Goal: Contribute content: Add original content to the website for others to see

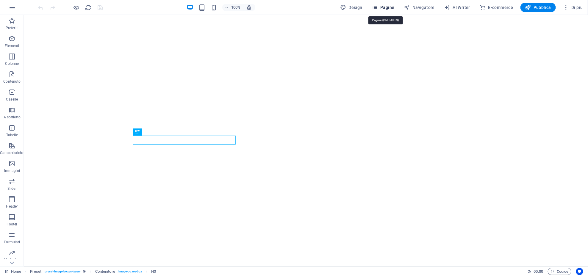
click at [387, 7] on span "Pagine" at bounding box center [383, 7] width 23 height 6
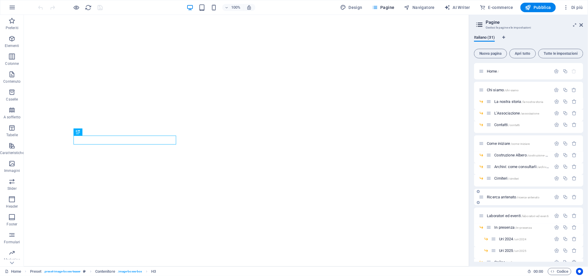
click at [441, 198] on span "Ricerca antenato /ricerca-antenato" at bounding box center [513, 197] width 53 height 4
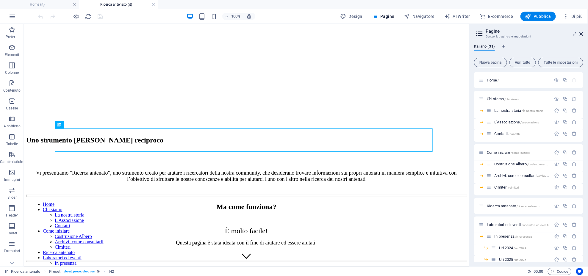
click at [441, 34] on icon at bounding box center [582, 34] width 4 height 5
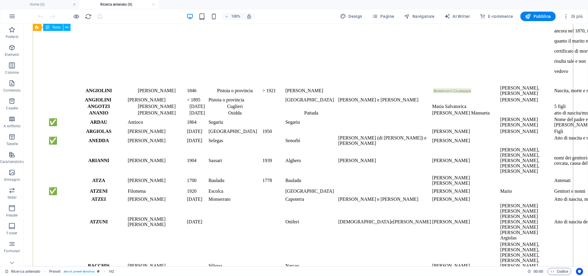
scroll to position [1032, 0]
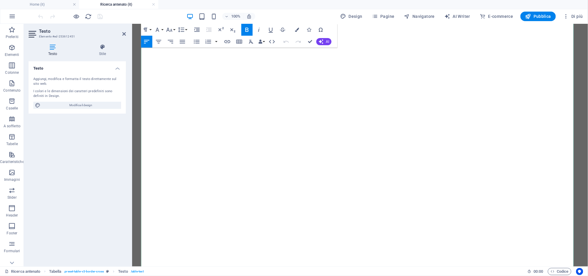
scroll to position [13825, 0]
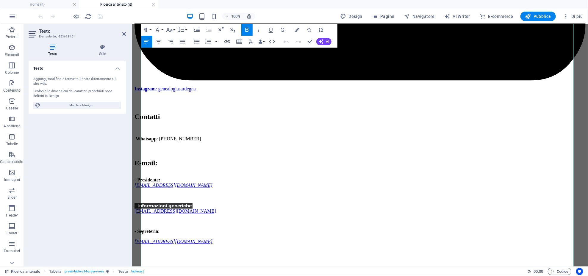
click at [186, 125] on icon "button" at bounding box center [186, 126] width 6 height 4
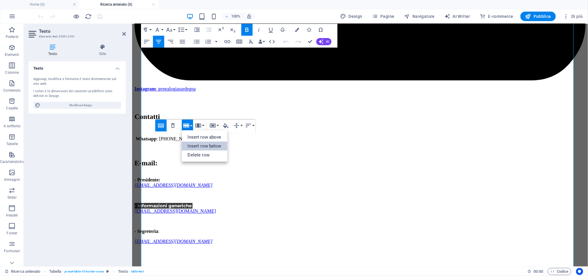
click at [194, 145] on link "Insert row below" at bounding box center [205, 146] width 46 height 9
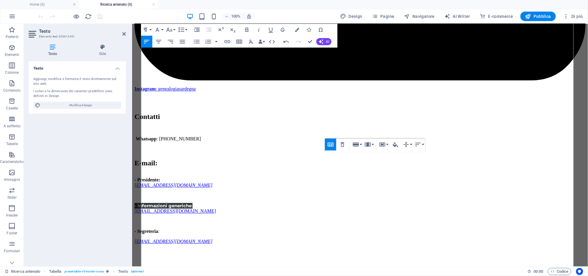
scroll to position [0, 0]
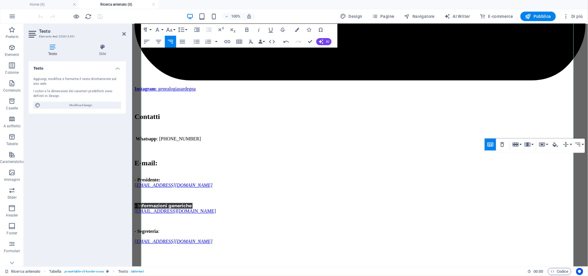
click at [158, 42] on icon "button" at bounding box center [158, 41] width 7 height 7
click at [250, 30] on icon "button" at bounding box center [247, 29] width 7 height 7
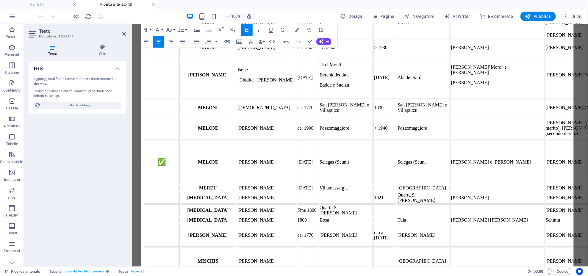
scroll to position [6371, 0]
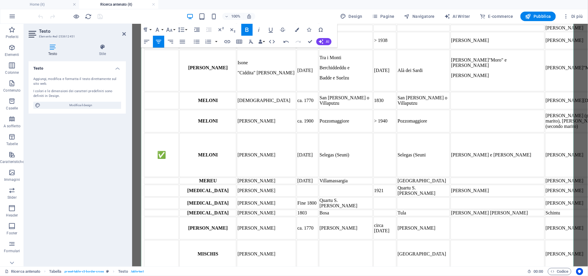
click at [186, 142] on icon "button" at bounding box center [186, 140] width 7 height 7
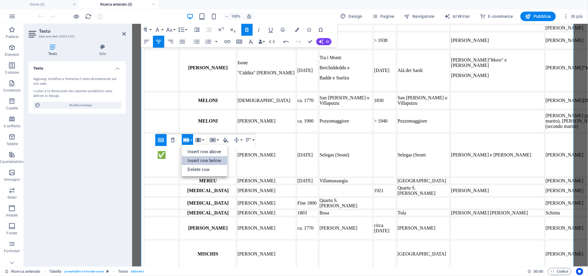
click at [196, 161] on link "Insert row below" at bounding box center [205, 160] width 46 height 9
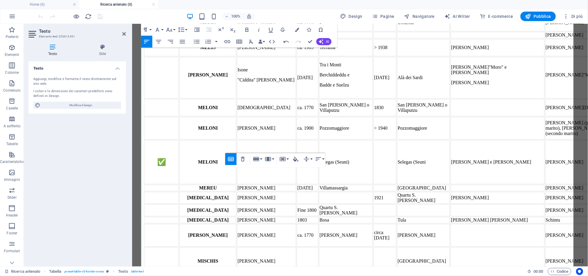
scroll to position [0, 2]
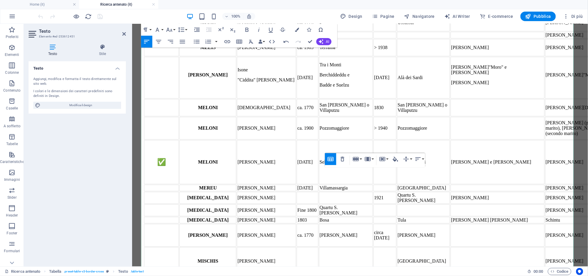
scroll to position [0, 0]
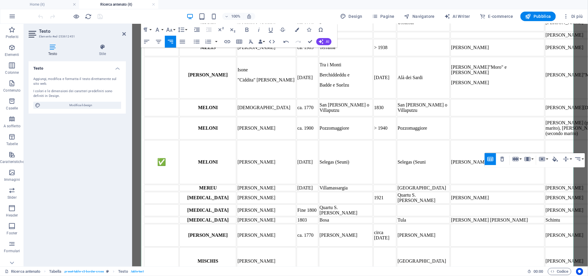
click at [160, 41] on icon "button" at bounding box center [158, 41] width 7 height 7
click at [247, 30] on icon "button" at bounding box center [247, 29] width 7 height 7
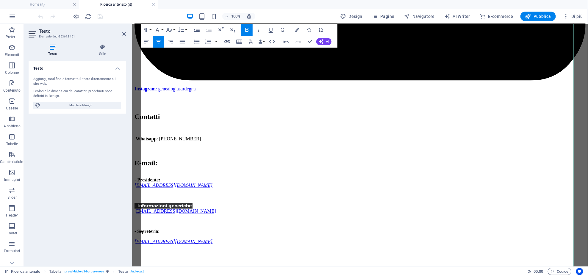
scroll to position [13868, 0]
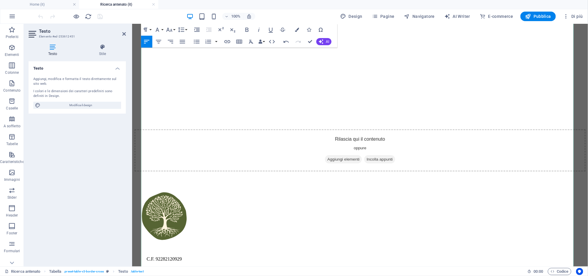
scroll to position [11471, 0]
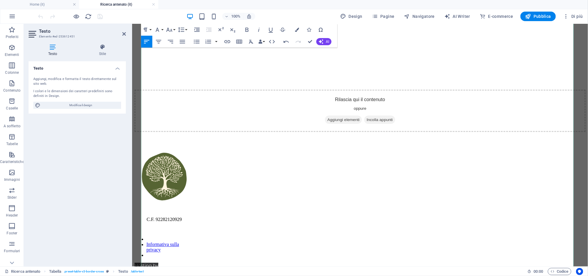
click at [192, 105] on button "Row" at bounding box center [187, 107] width 11 height 12
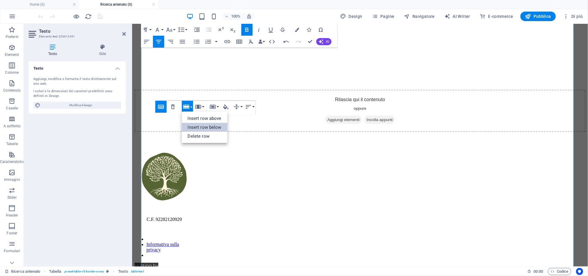
click at [208, 129] on link "Insert row below" at bounding box center [205, 127] width 46 height 9
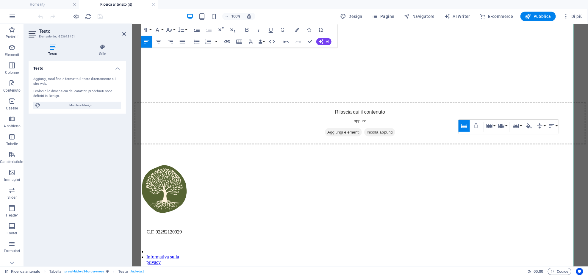
scroll to position [0, 0]
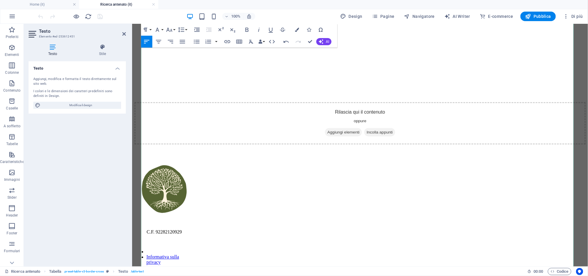
click at [162, 40] on button "Align Center" at bounding box center [158, 42] width 11 height 12
click at [247, 29] on icon "button" at bounding box center [247, 29] width 7 height 7
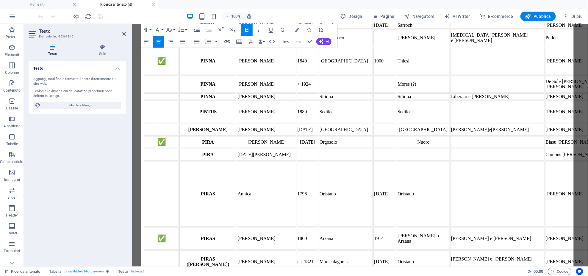
scroll to position [7991, 0]
click at [185, 118] on icon "button" at bounding box center [186, 117] width 6 height 4
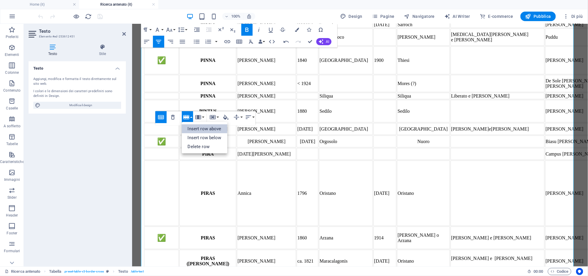
click at [193, 128] on link "Insert row above" at bounding box center [205, 128] width 46 height 9
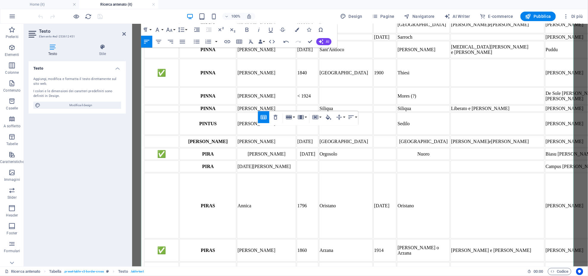
scroll to position [0, 2]
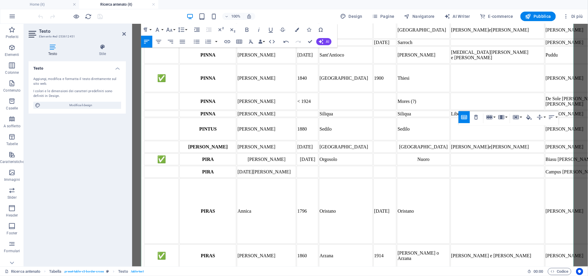
scroll to position [82, 1]
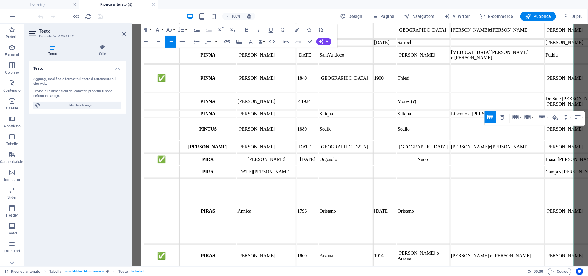
scroll to position [88, 0]
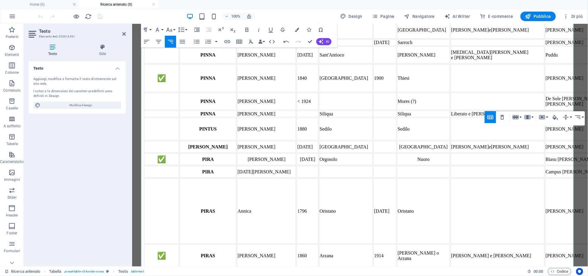
click at [161, 39] on icon "button" at bounding box center [158, 41] width 7 height 7
click at [247, 28] on icon "button" at bounding box center [247, 30] width 3 height 4
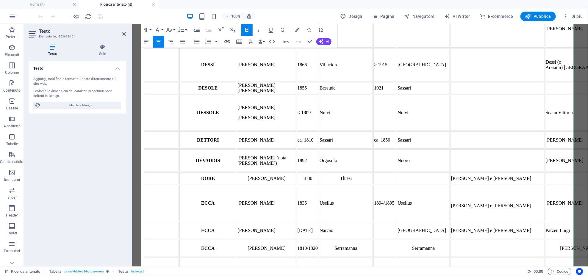
scroll to position [3477, 0]
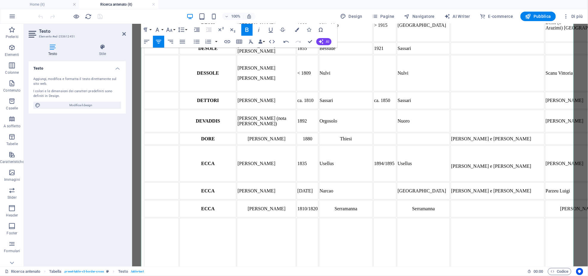
click at [186, 165] on icon "button" at bounding box center [186, 165] width 7 height 7
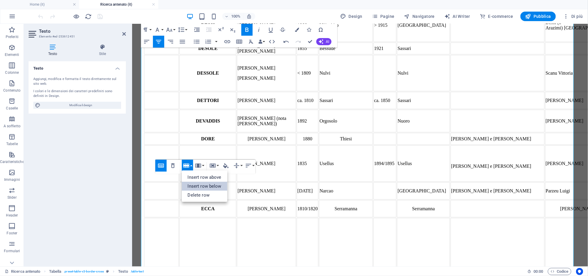
click at [196, 190] on link "Insert row below" at bounding box center [205, 186] width 46 height 9
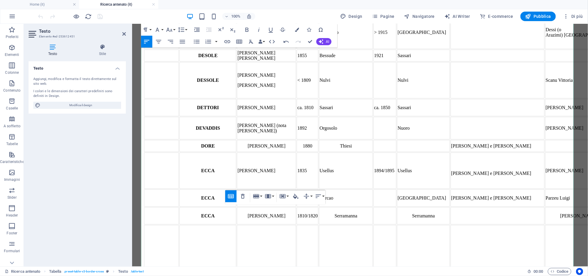
scroll to position [0, 2]
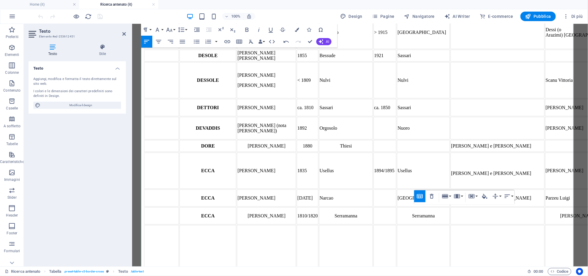
scroll to position [0, 1]
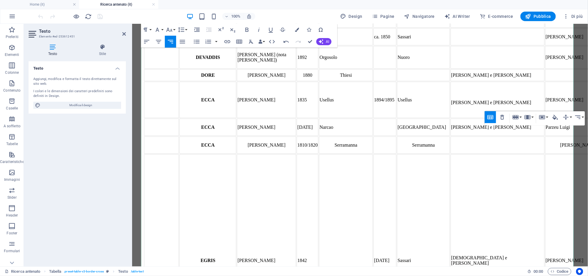
scroll to position [3557, 0]
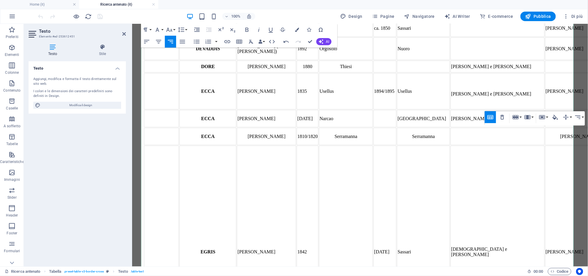
click at [161, 40] on icon "button" at bounding box center [158, 41] width 7 height 7
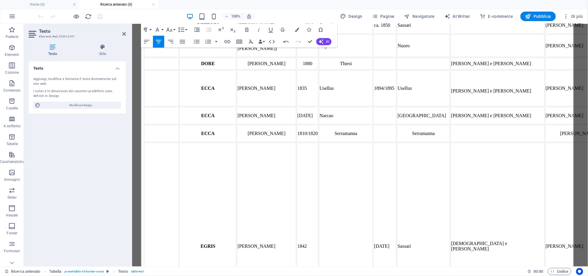
scroll to position [0, 2]
click at [248, 30] on icon "button" at bounding box center [247, 30] width 3 height 4
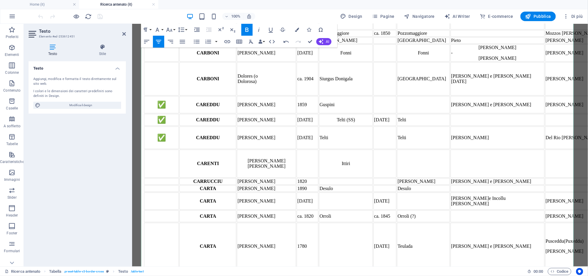
scroll to position [1929, 0]
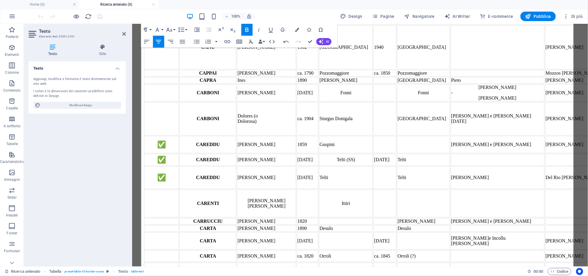
click at [191, 67] on button "Row" at bounding box center [187, 67] width 11 height 12
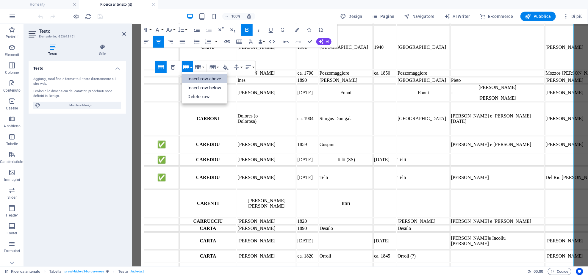
click at [193, 82] on link "Insert row above" at bounding box center [205, 78] width 46 height 9
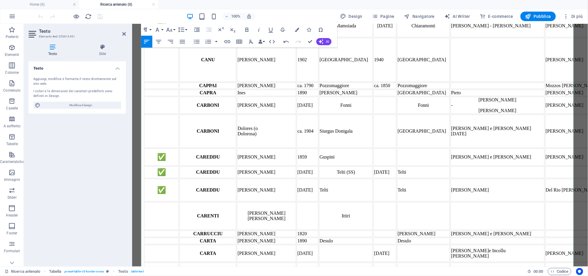
click at [159, 39] on icon "button" at bounding box center [158, 41] width 7 height 7
click at [249, 29] on icon "button" at bounding box center [247, 29] width 7 height 7
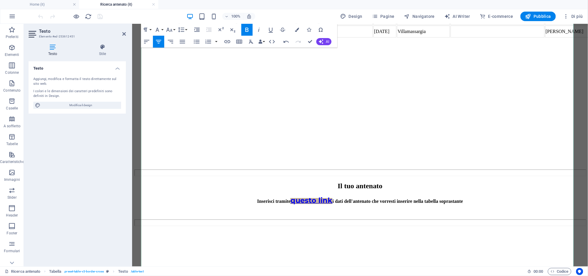
scroll to position [10841, 0]
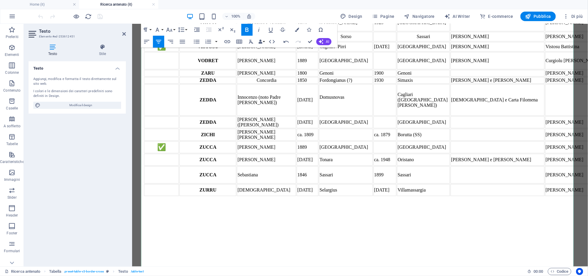
click at [188, 108] on icon "button" at bounding box center [186, 109] width 6 height 4
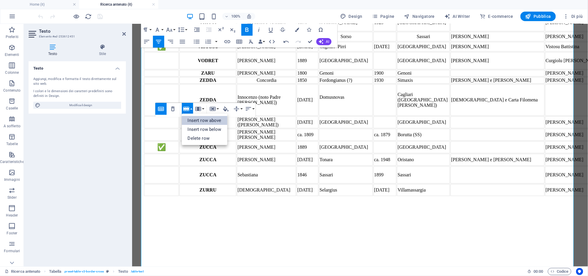
click at [193, 116] on link "Insert row above" at bounding box center [205, 120] width 46 height 9
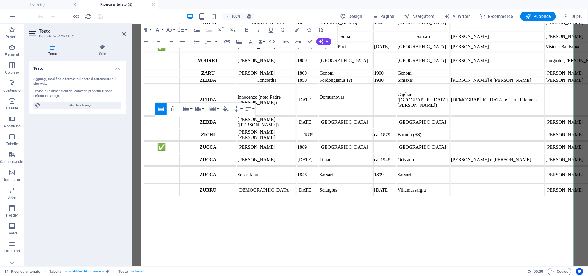
click at [186, 106] on icon "button" at bounding box center [186, 108] width 7 height 7
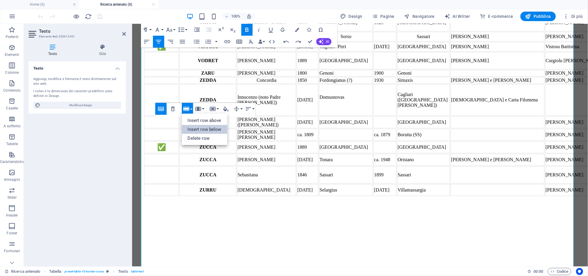
click at [195, 125] on link "Insert row below" at bounding box center [205, 129] width 46 height 9
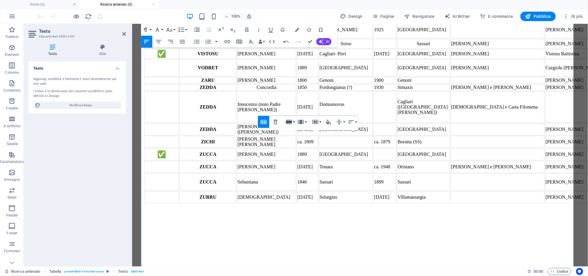
scroll to position [0, 0]
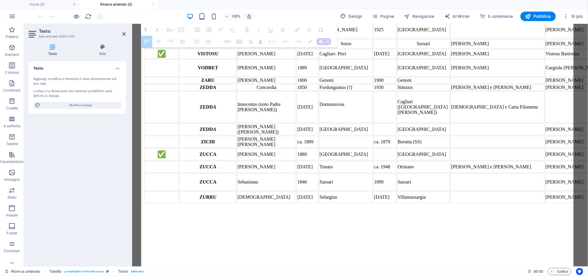
drag, startPoint x: 466, startPoint y: 143, endPoint x: 470, endPoint y: 151, distance: 9.2
drag, startPoint x: 471, startPoint y: 148, endPoint x: 469, endPoint y: 139, distance: 8.9
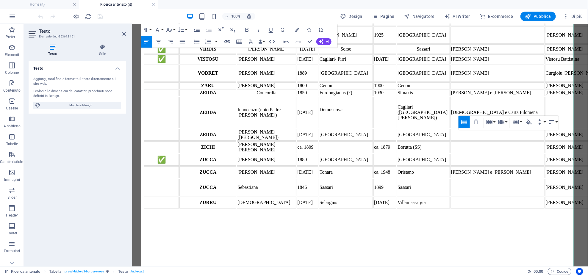
scroll to position [0, 0]
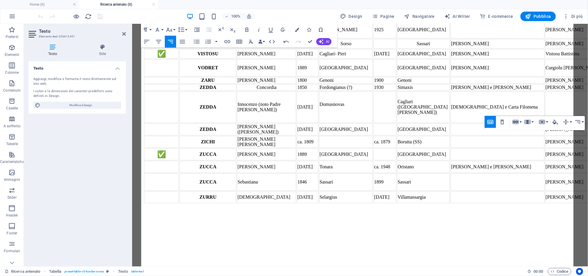
scroll to position [0, 2]
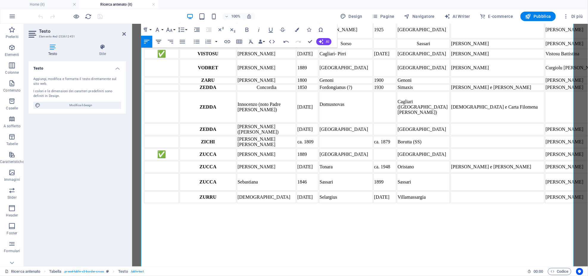
click at [155, 42] on button "Align Center" at bounding box center [158, 42] width 11 height 12
click at [243, 28] on button "Bold" at bounding box center [247, 30] width 11 height 12
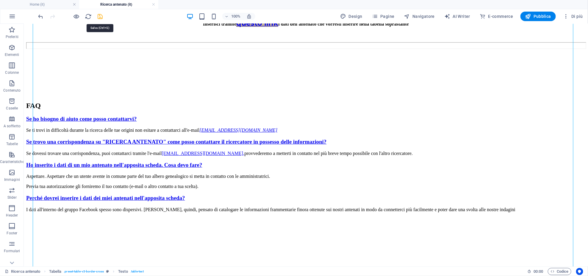
click at [101, 15] on icon "save" at bounding box center [100, 16] width 7 height 7
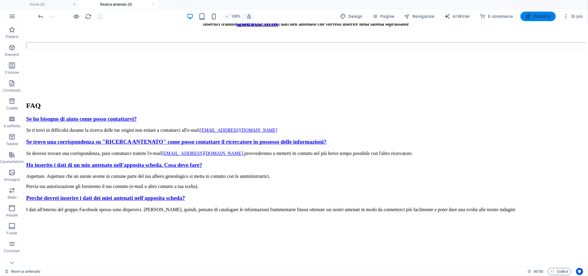
click at [523, 18] on button "Pubblica" at bounding box center [539, 17] width 36 height 10
